Goal: Browse casually

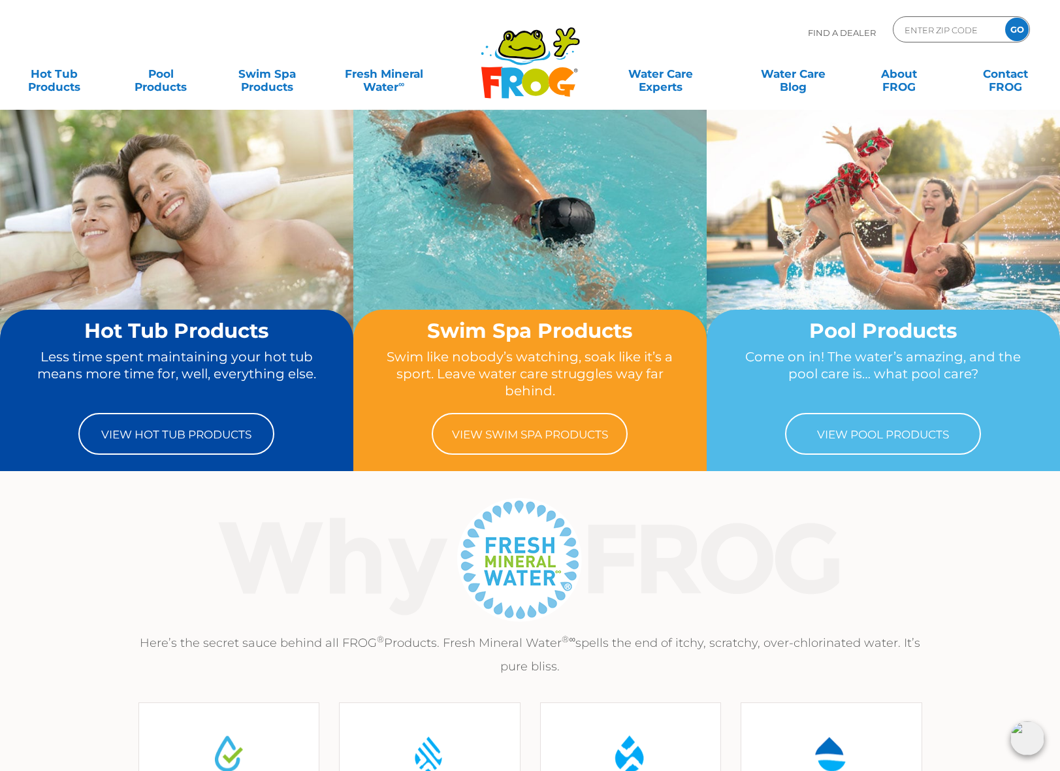
click at [112, 15] on div ".st130{clip-path:url(#SVGID_2_);fill-rule:evenodd;clip-rule:evenodd;fill:#C3CC0…" at bounding box center [530, 55] width 1034 height 110
click at [112, 22] on div "Find A Dealer ENTER ZIP CODE GO" at bounding box center [530, 38] width 1034 height 44
click at [1023, 740] on img at bounding box center [1028, 738] width 34 height 34
